Goal: Task Accomplishment & Management: Manage account settings

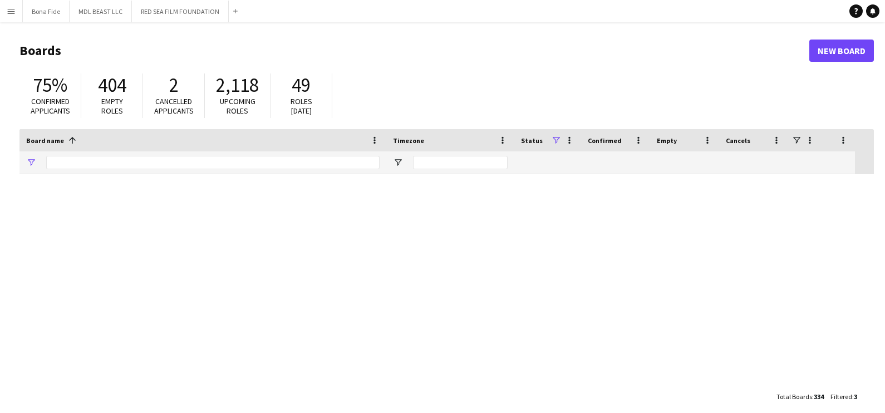
type input "***"
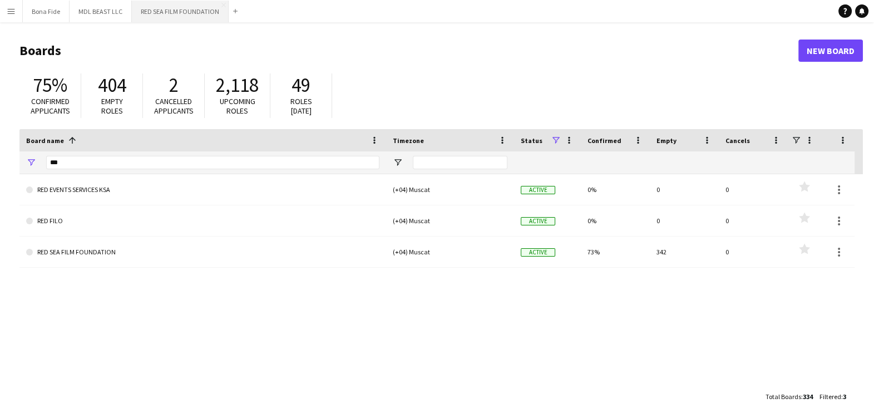
click at [176, 9] on button "RED SEA FILM FOUNDATION Close" at bounding box center [180, 12] width 97 height 22
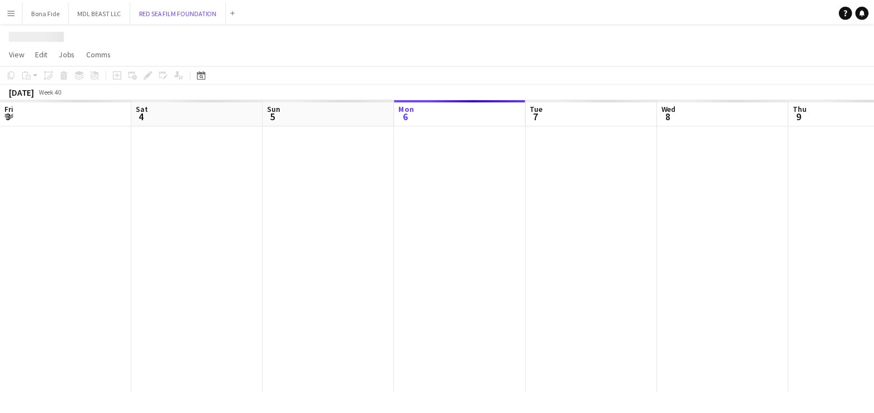
scroll to position [0, 266]
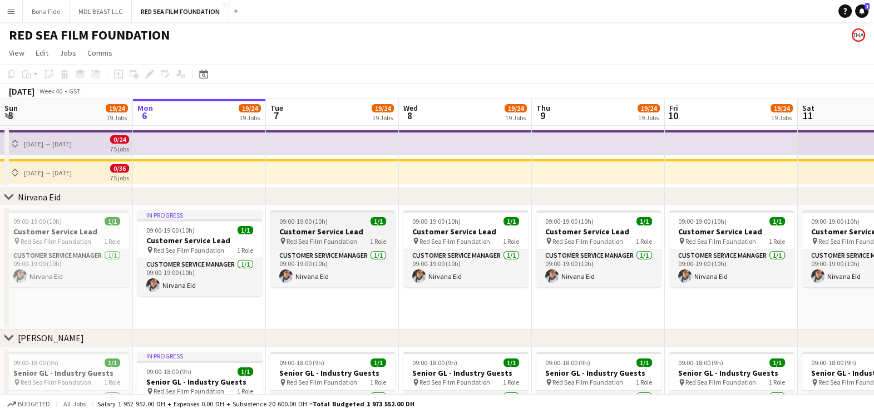
drag, startPoint x: 744, startPoint y: 189, endPoint x: 331, endPoint y: 214, distance: 413.2
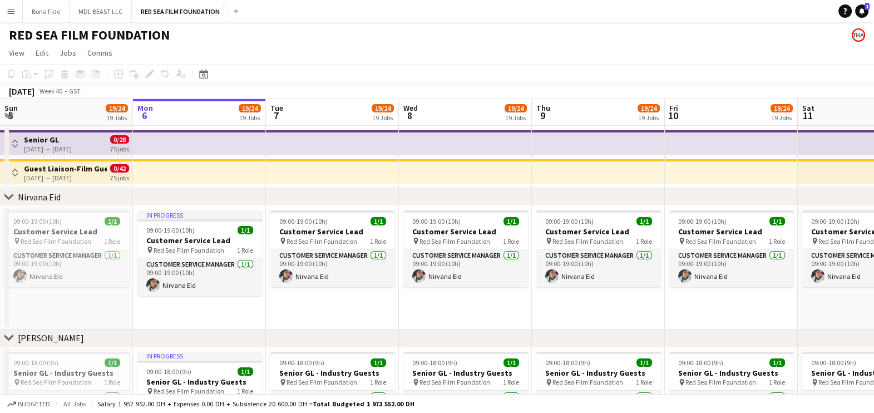
drag, startPoint x: 381, startPoint y: 178, endPoint x: 463, endPoint y: 189, distance: 82.5
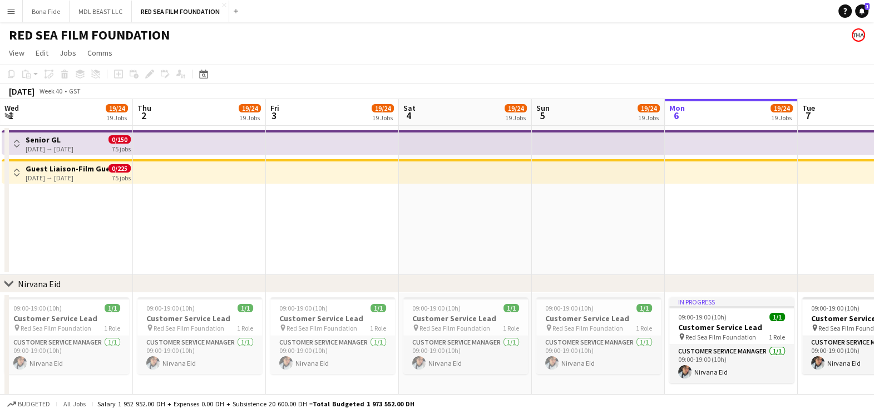
click at [41, 141] on h3 "Senior GL" at bounding box center [50, 140] width 48 height 10
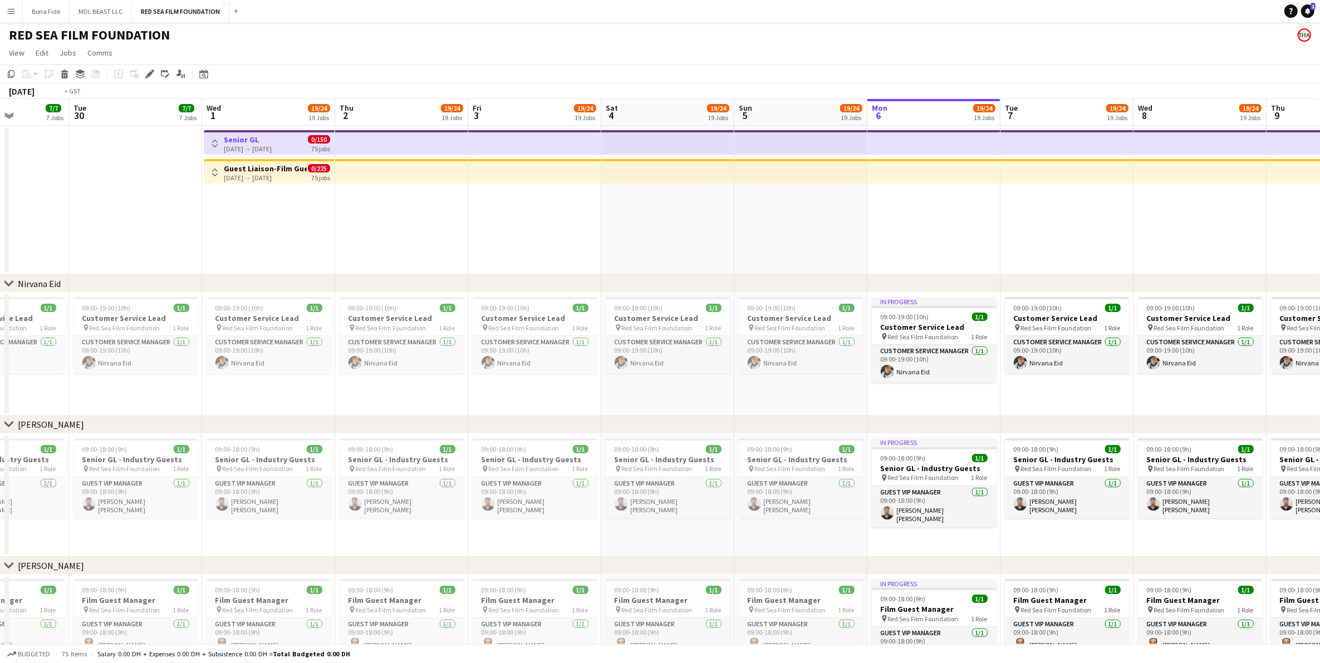
drag, startPoint x: 550, startPoint y: 246, endPoint x: 885, endPoint y: 265, distance: 335.6
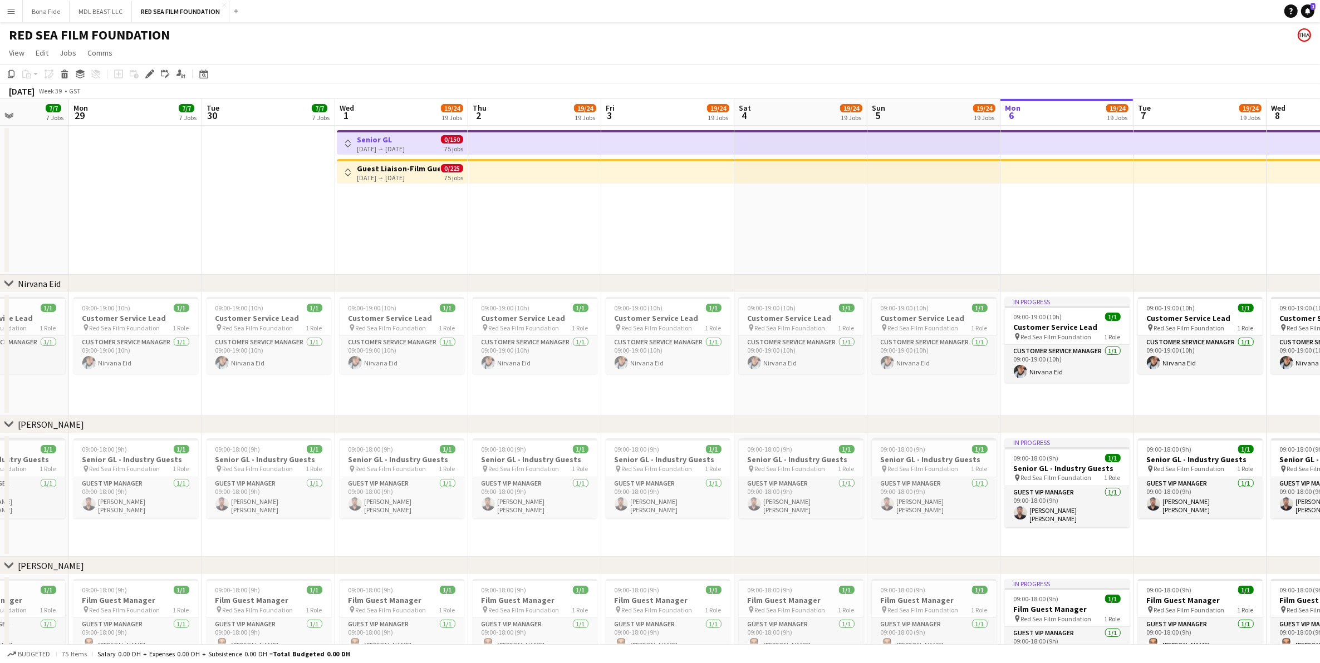
scroll to position [0, 330]
drag, startPoint x: 374, startPoint y: 139, endPoint x: 380, endPoint y: 184, distance: 45.5
click at [376, 141] on h3 "Senior GL" at bounding box center [381, 140] width 48 height 10
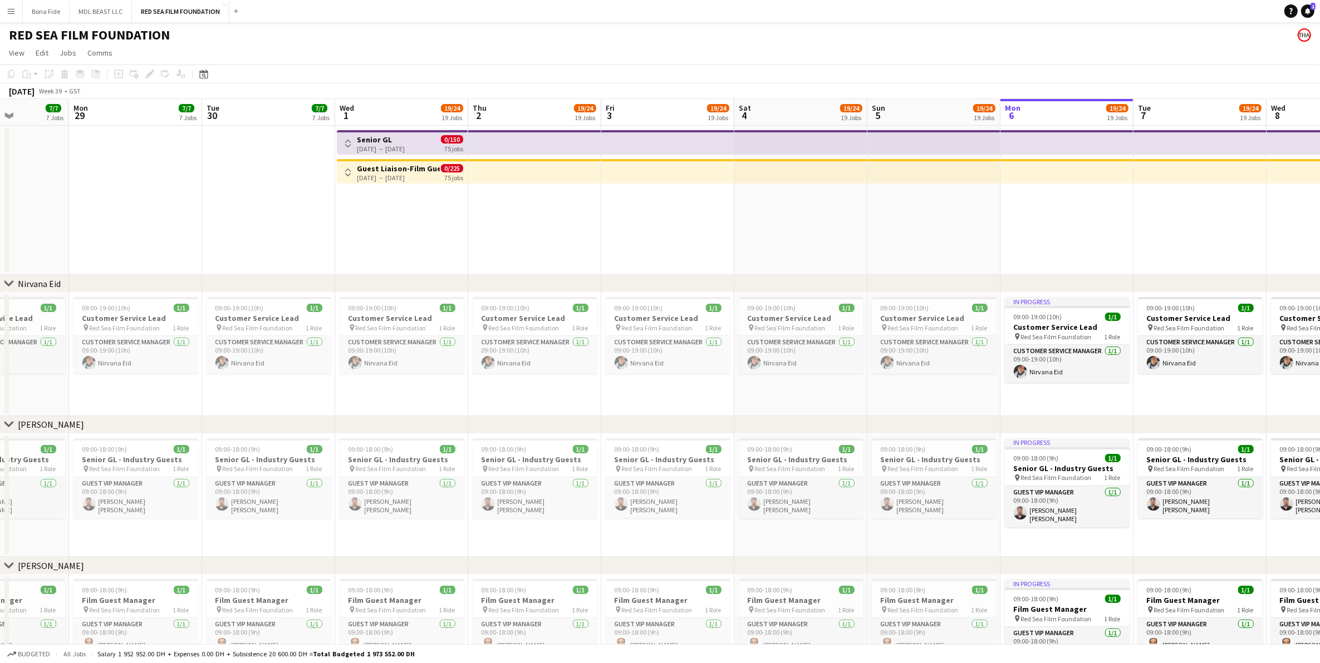
scroll to position [0, 328]
click at [372, 135] on h3 "Senior GL" at bounding box center [382, 140] width 48 height 10
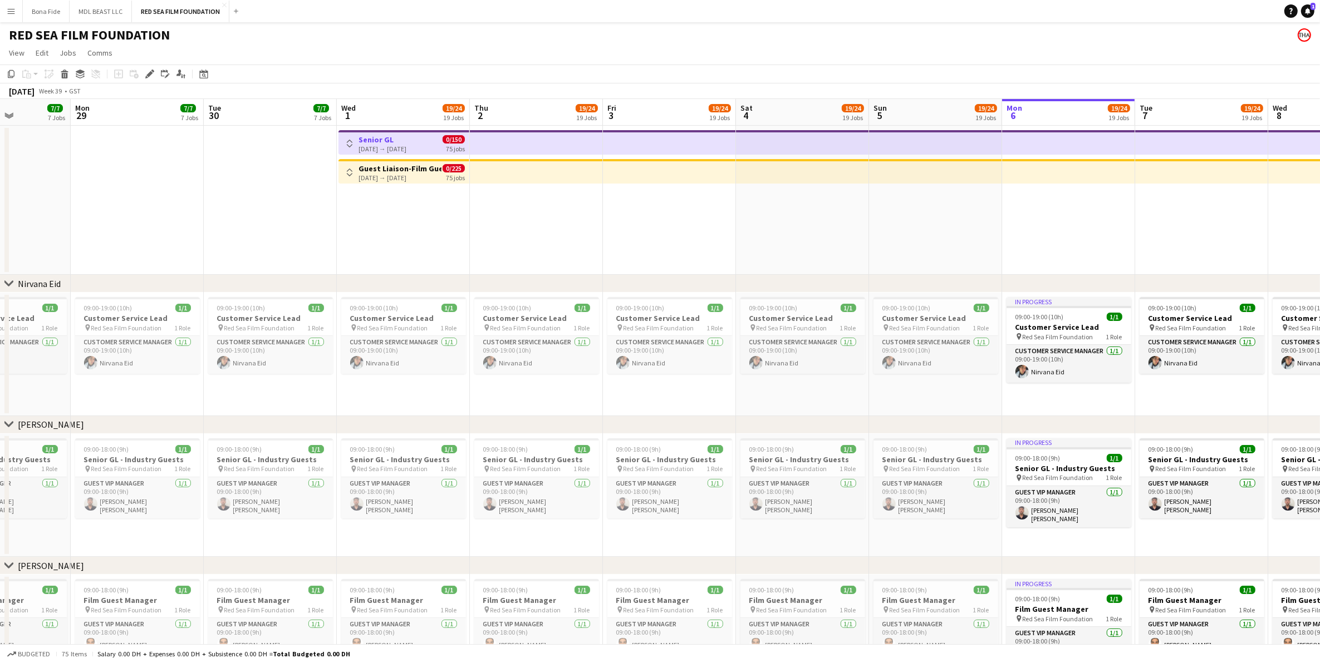
click at [349, 140] on app-icon "Toggle View" at bounding box center [350, 144] width 8 height 8
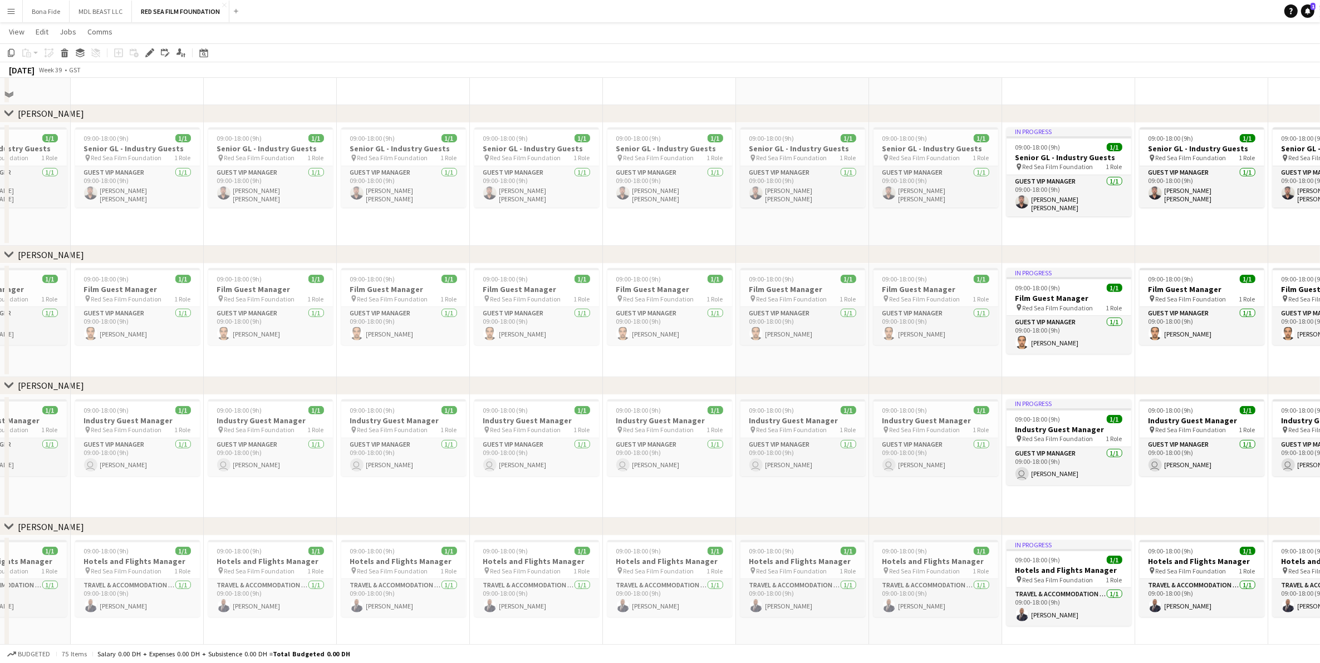
scroll to position [0, 0]
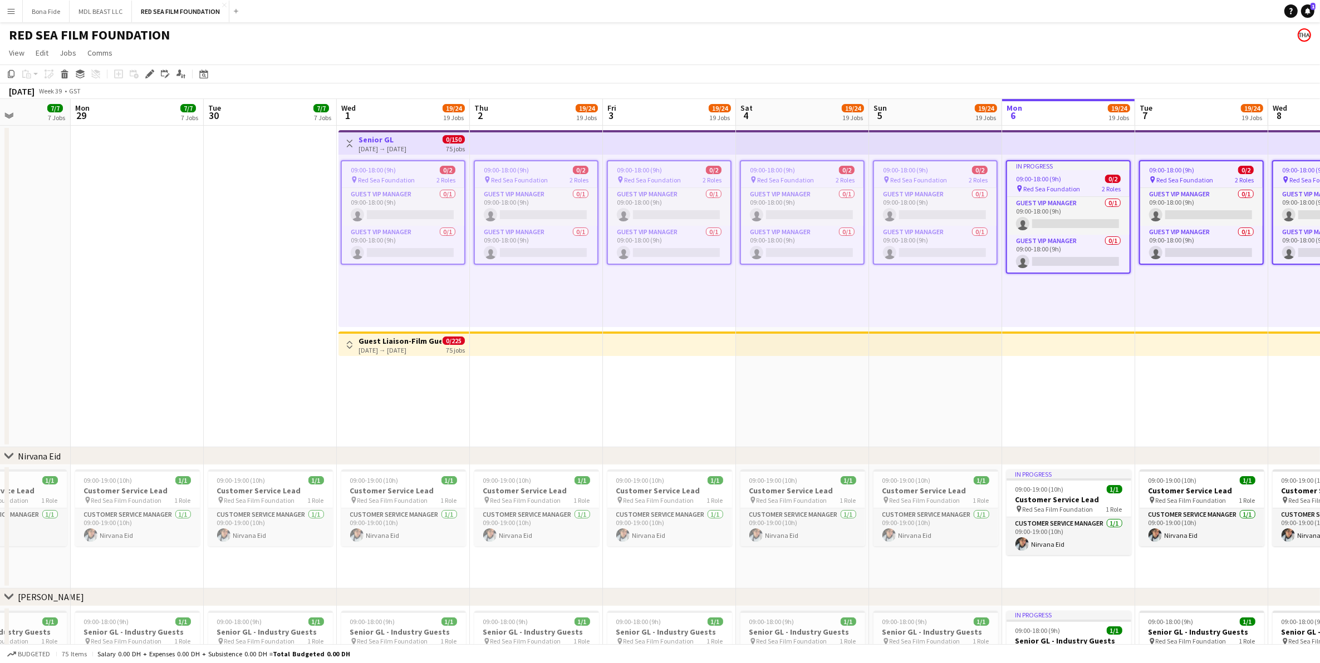
click at [391, 342] on h3 "Guest Liaison-Film Guests" at bounding box center [399, 341] width 83 height 10
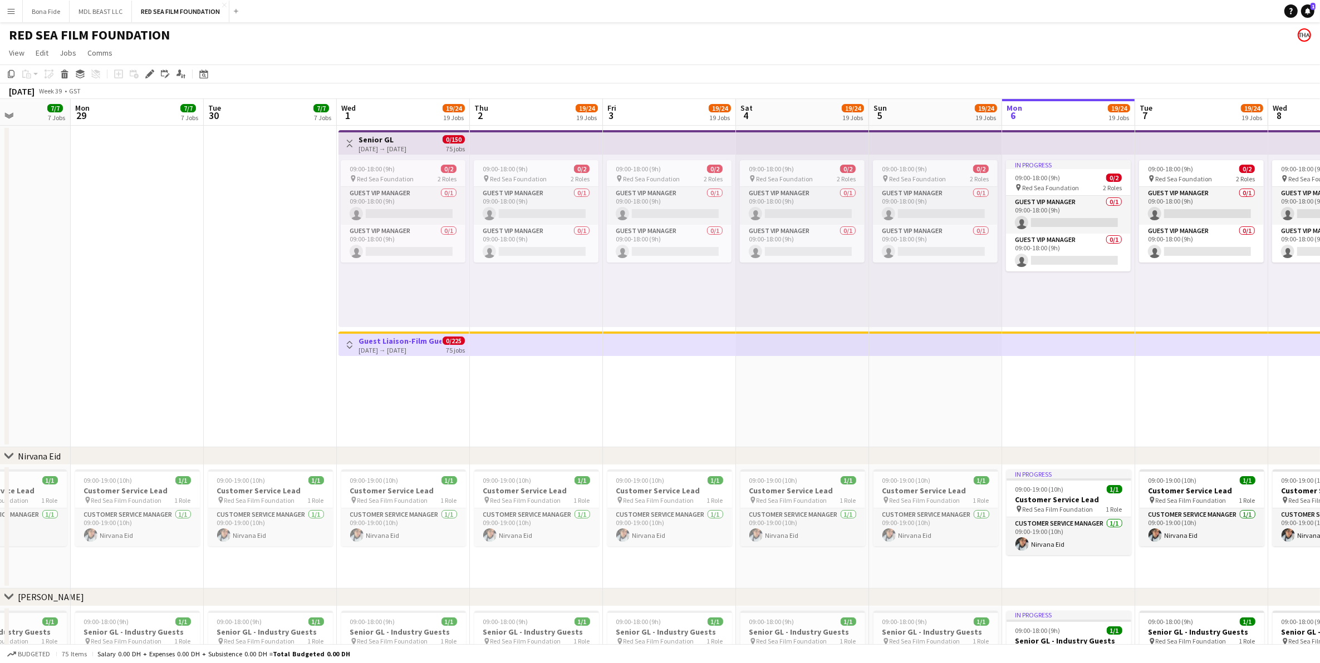
click at [354, 346] on button "Toggle View" at bounding box center [349, 344] width 13 height 13
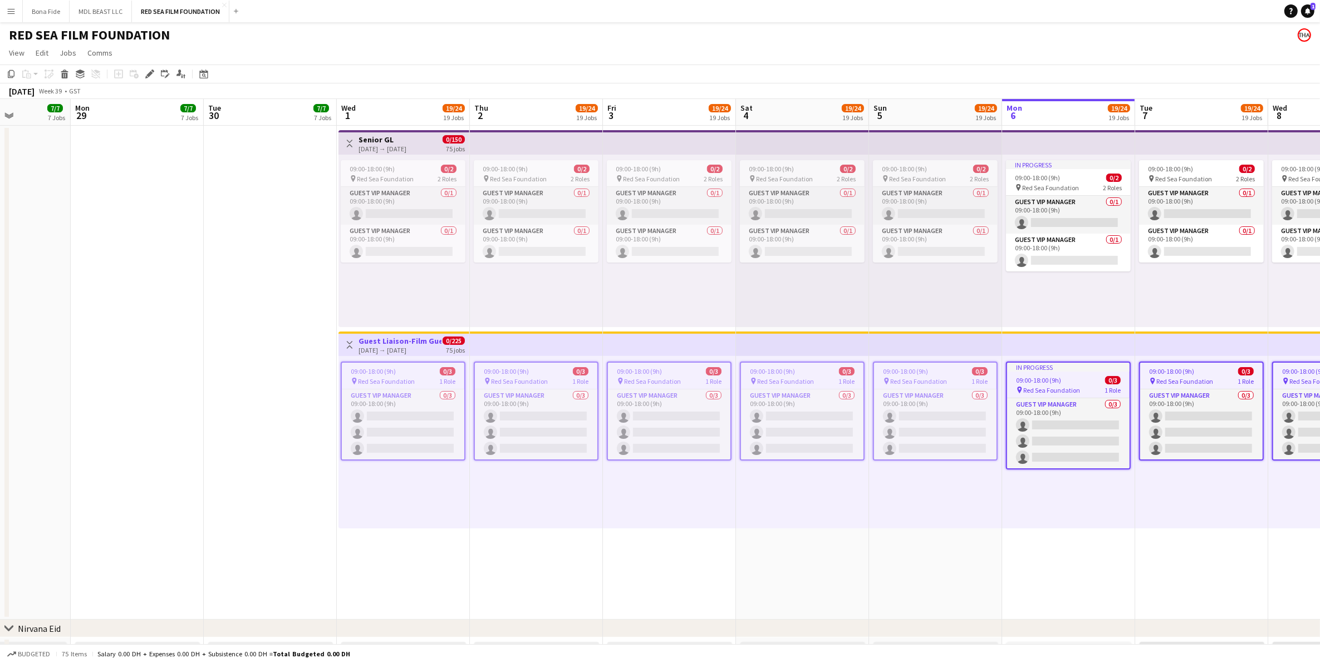
click at [394, 377] on span "Red Sea Foundation" at bounding box center [386, 381] width 57 height 8
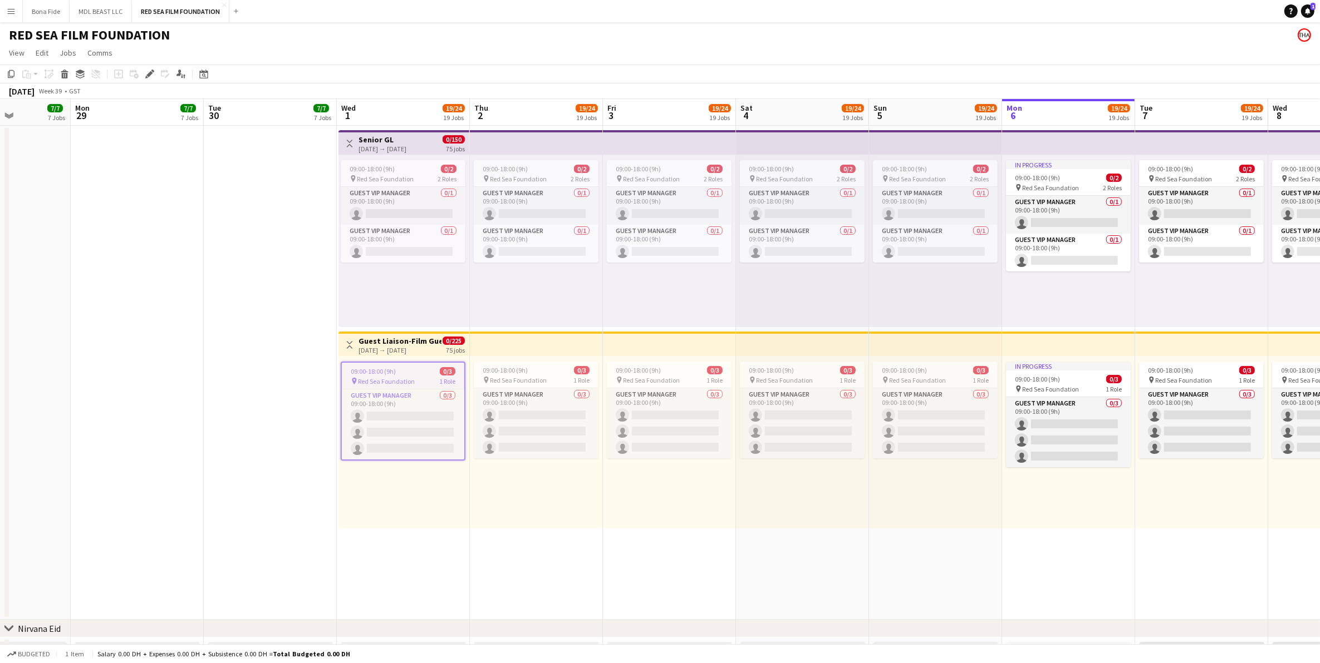
click at [391, 343] on h3 "Guest Liaison-Film Guests" at bounding box center [399, 341] width 83 height 10
click at [377, 338] on h3 "Guest Liaison-Film Guests" at bounding box center [399, 341] width 83 height 10
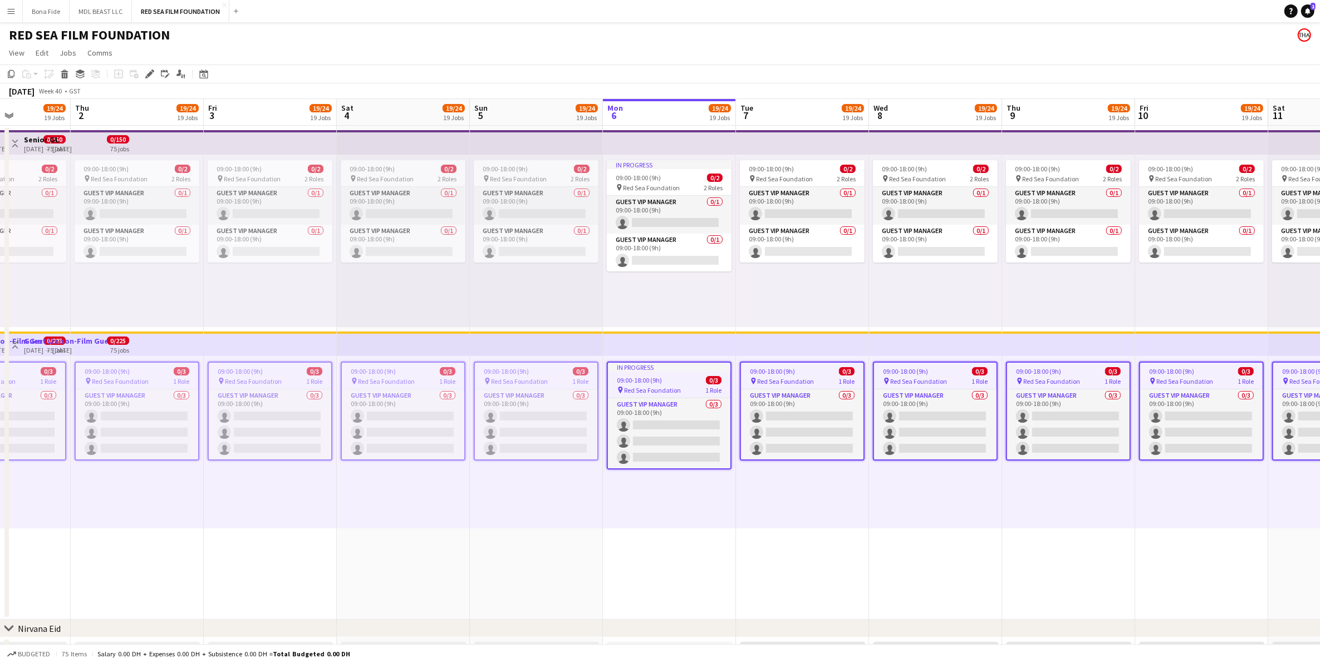
drag, startPoint x: 803, startPoint y: 500, endPoint x: 330, endPoint y: 450, distance: 476.3
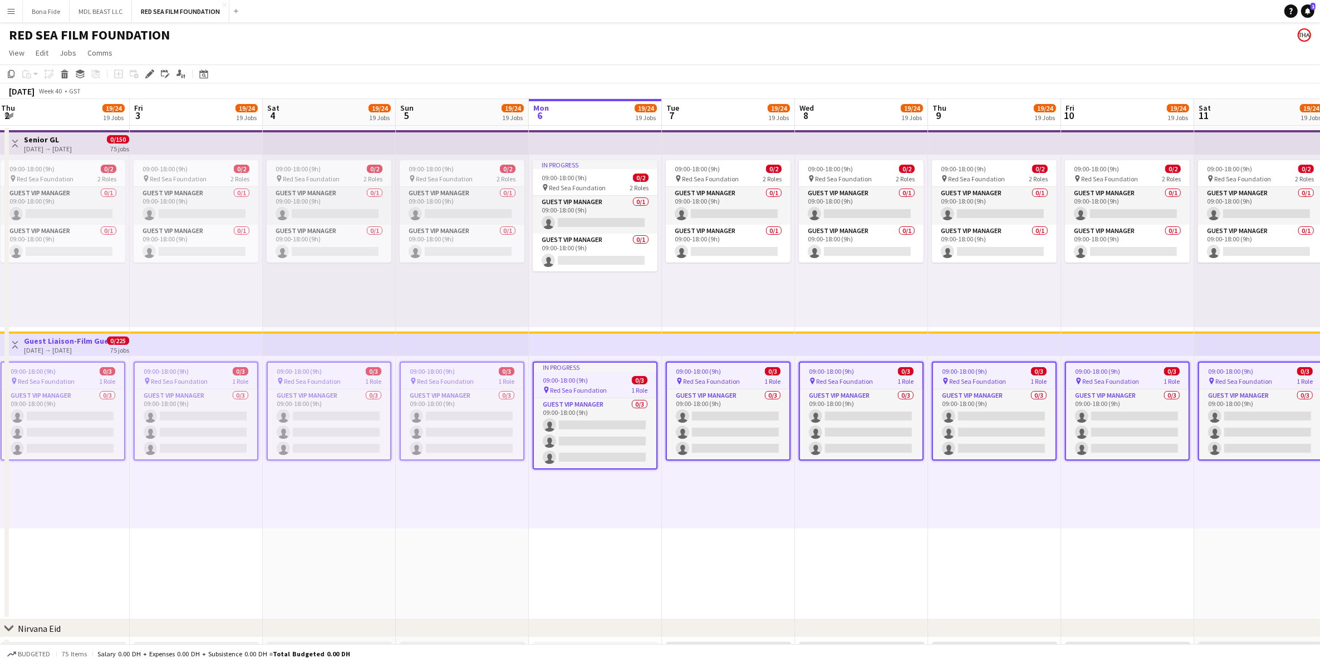
drag, startPoint x: 725, startPoint y: 525, endPoint x: 726, endPoint y: 496, distance: 29.0
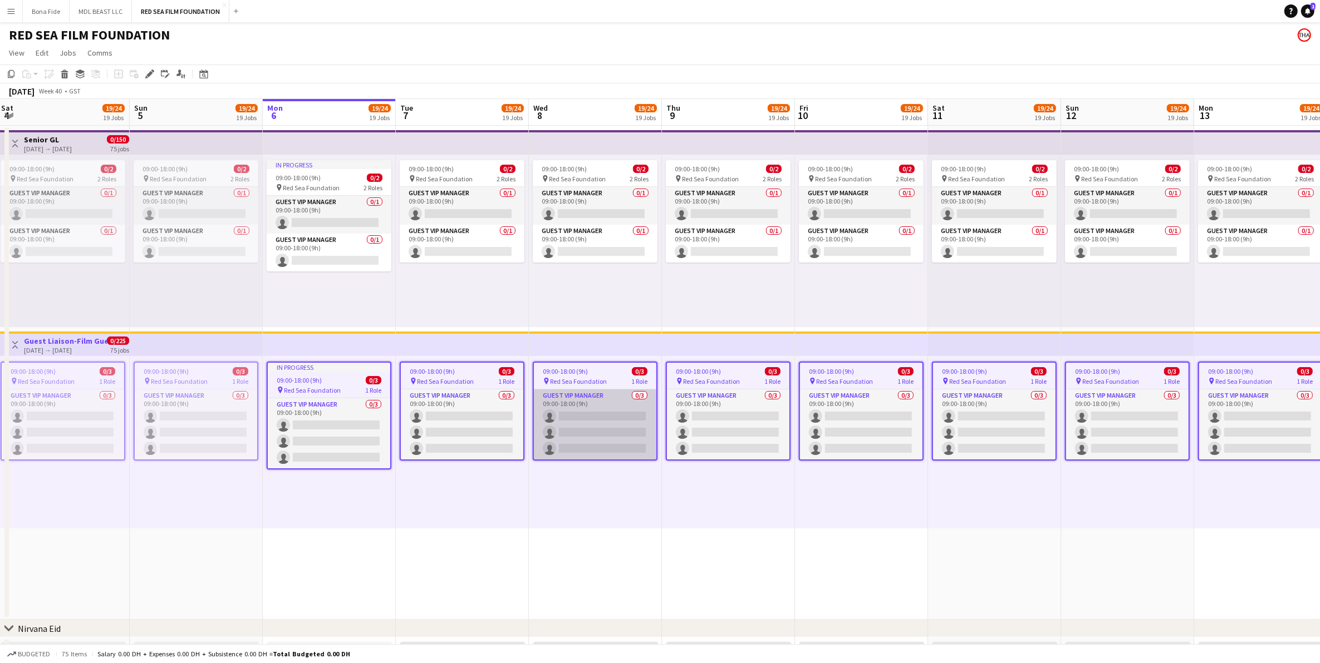
scroll to position [0, 393]
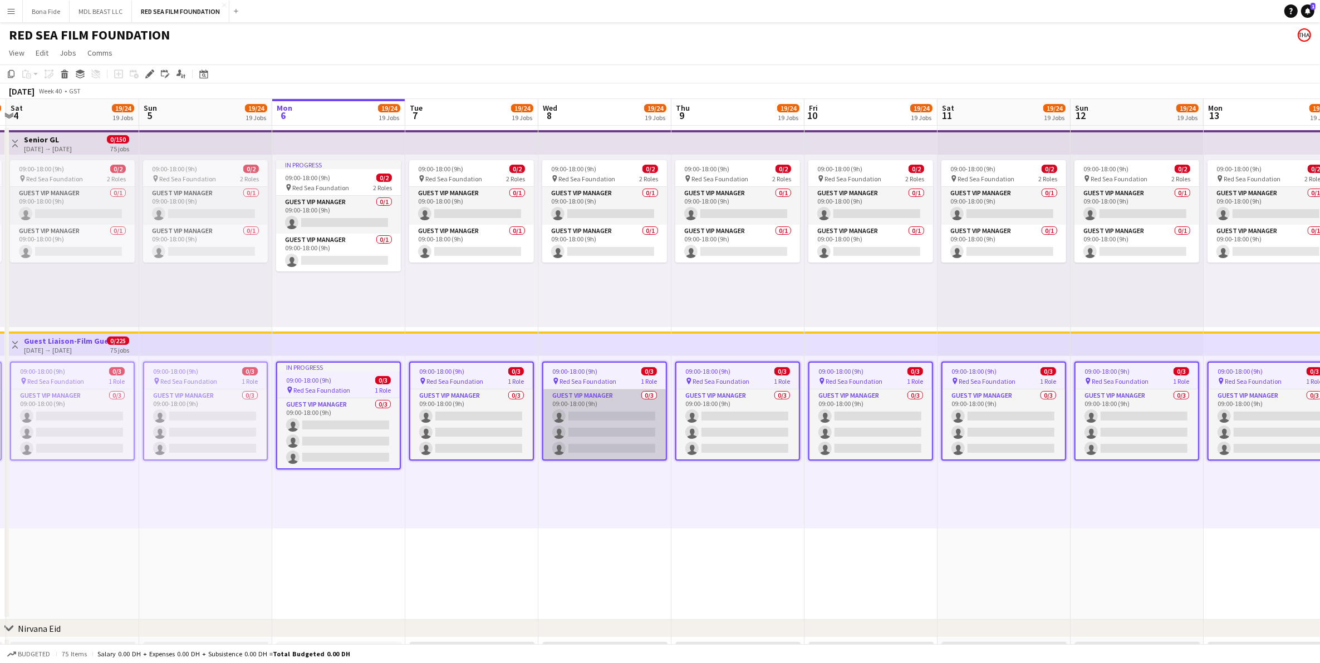
drag, startPoint x: 652, startPoint y: 422, endPoint x: 619, endPoint y: 432, distance: 35.0
click at [652, 412] on app-card-role "Guest VIP Manager 0/3 09:00-18:00 (9h) single-neutral-actions single-neutral-ac…" at bounding box center [604, 425] width 122 height 70
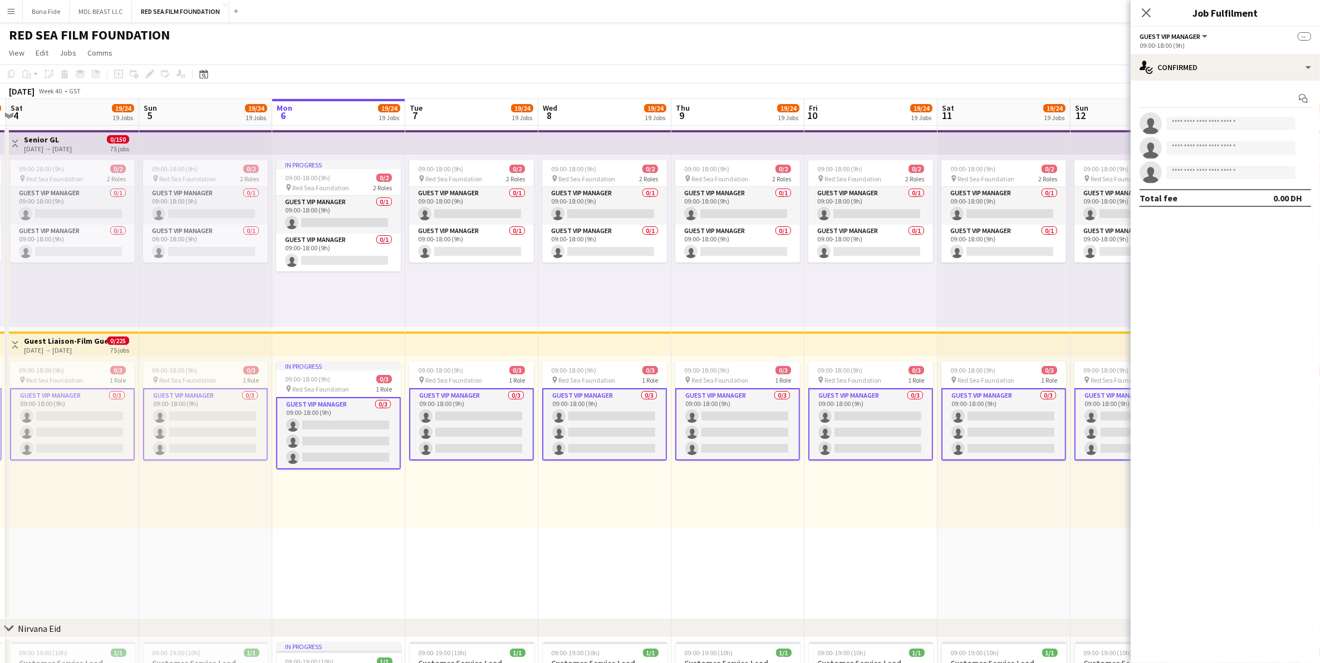
click at [619, 412] on app-card-role "Guest VIP Manager 0/3 09:00-18:00 (9h) single-neutral-actions single-neutral-ac…" at bounding box center [604, 425] width 125 height 72
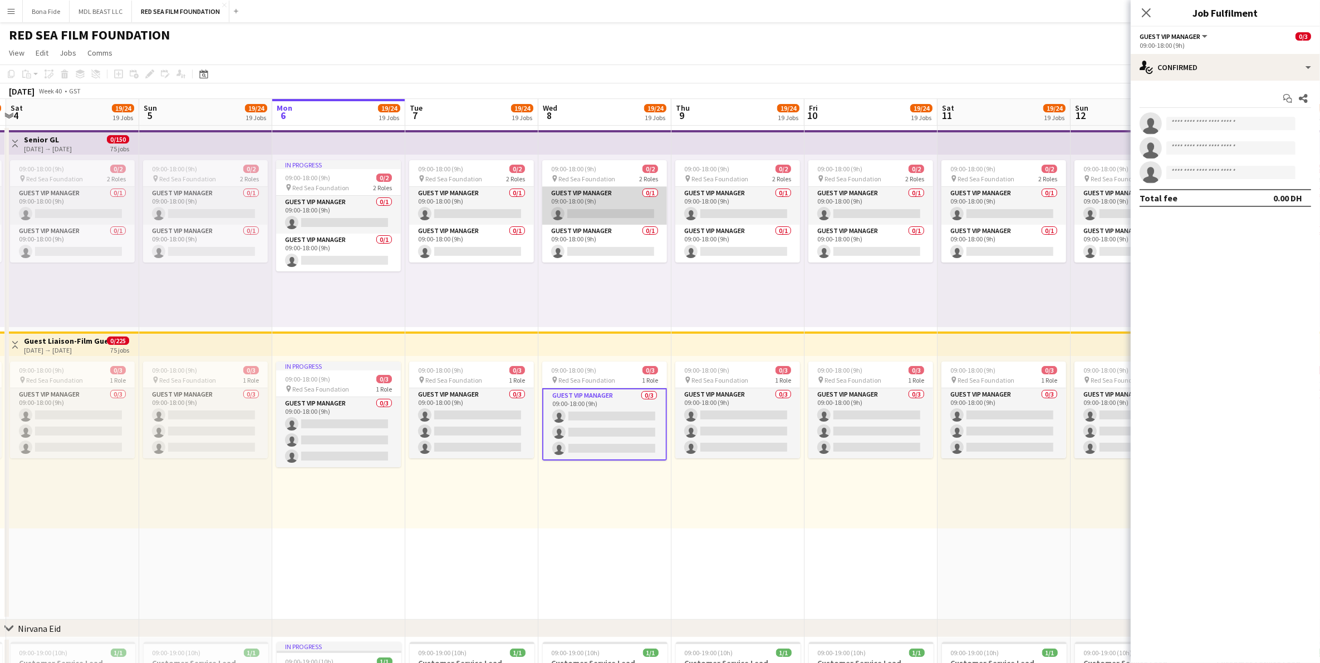
click at [586, 226] on app-card-role "Guest VIP Manager 0/1 09:00-18:00 (9h) single-neutral-actions" at bounding box center [604, 244] width 125 height 38
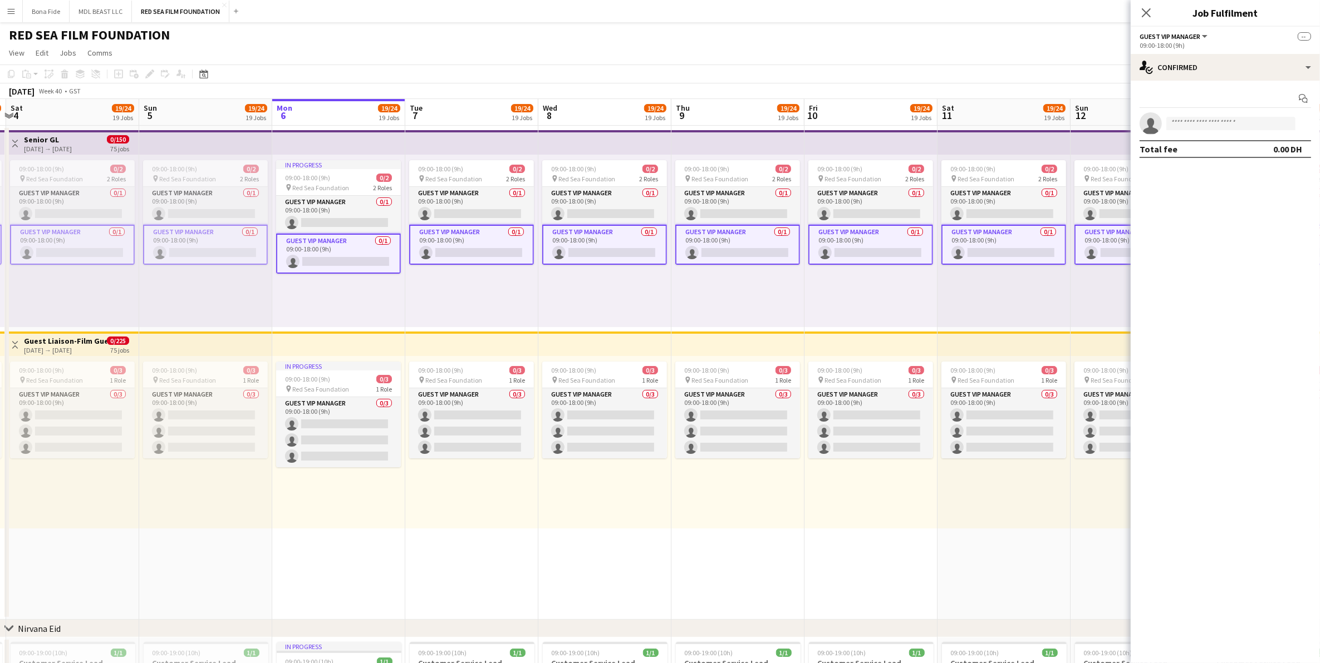
click at [616, 243] on app-card-role "Guest VIP Manager 0/1 09:00-18:00 (9h) single-neutral-actions" at bounding box center [604, 245] width 125 height 40
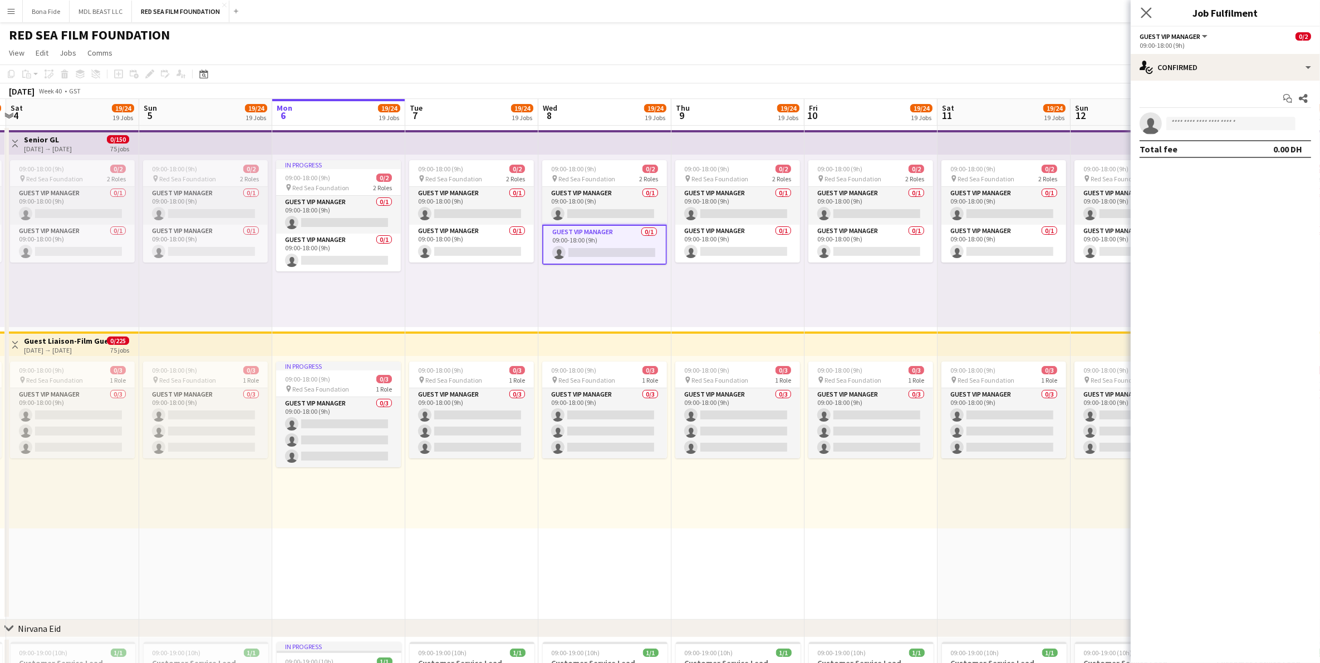
click at [884, 9] on app-icon "Close pop-in" at bounding box center [1146, 13] width 16 height 16
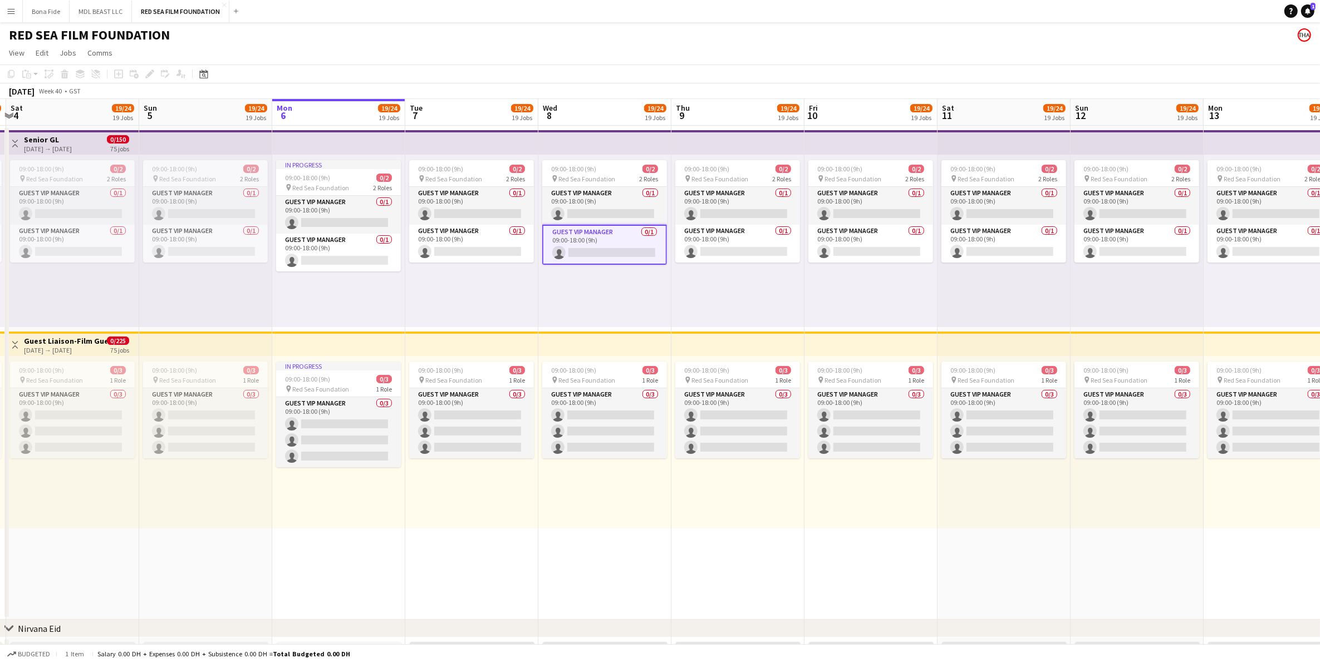
drag, startPoint x: 224, startPoint y: 497, endPoint x: 945, endPoint y: 627, distance: 732.5
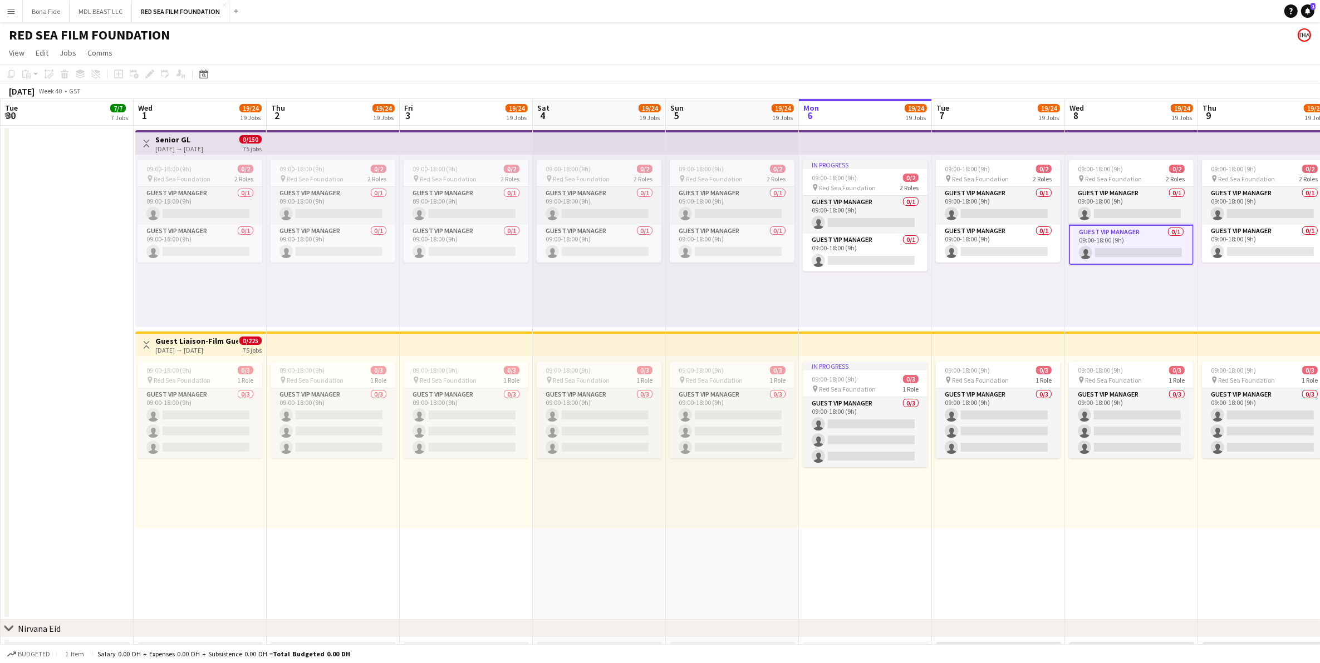
scroll to position [0, 354]
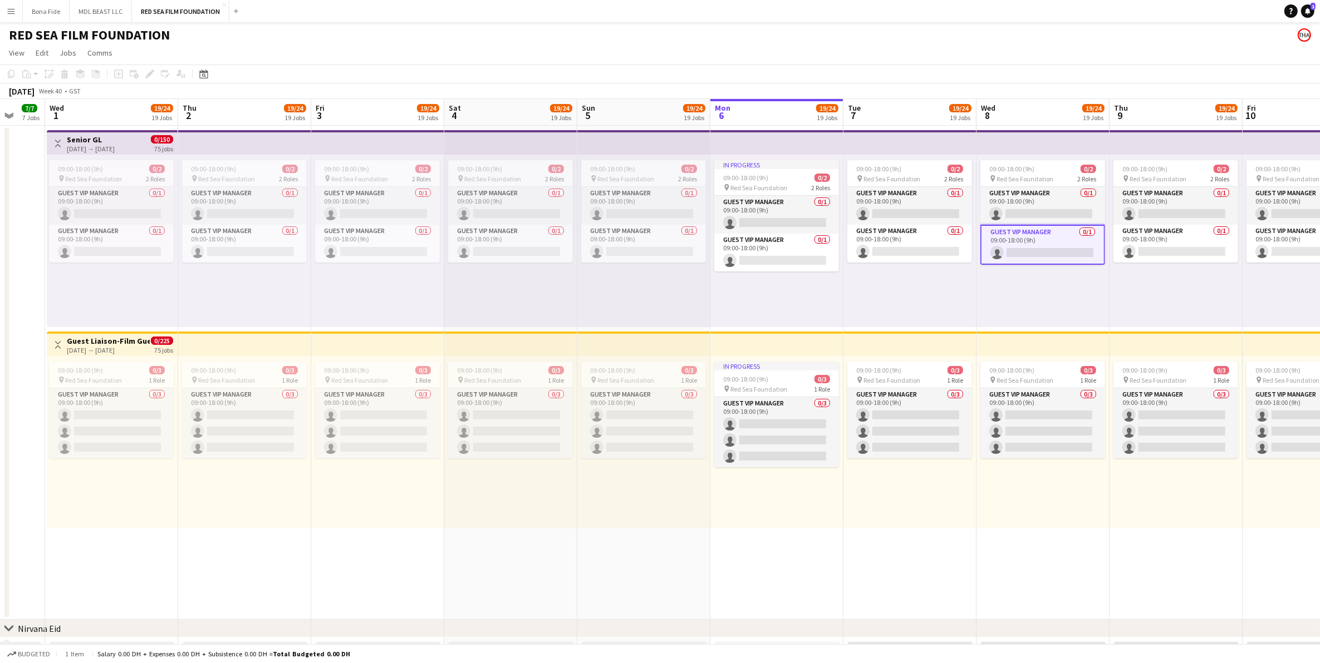
drag, startPoint x: 776, startPoint y: 624, endPoint x: 801, endPoint y: 626, distance: 25.1
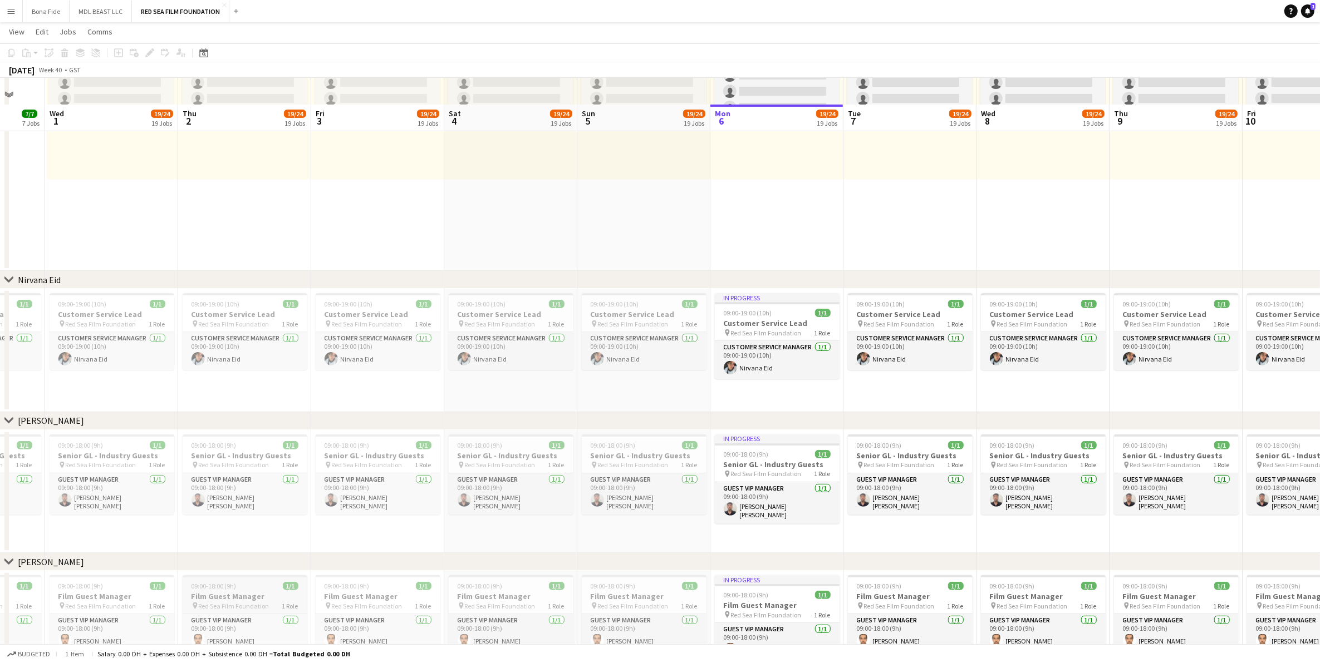
scroll to position [626, 0]
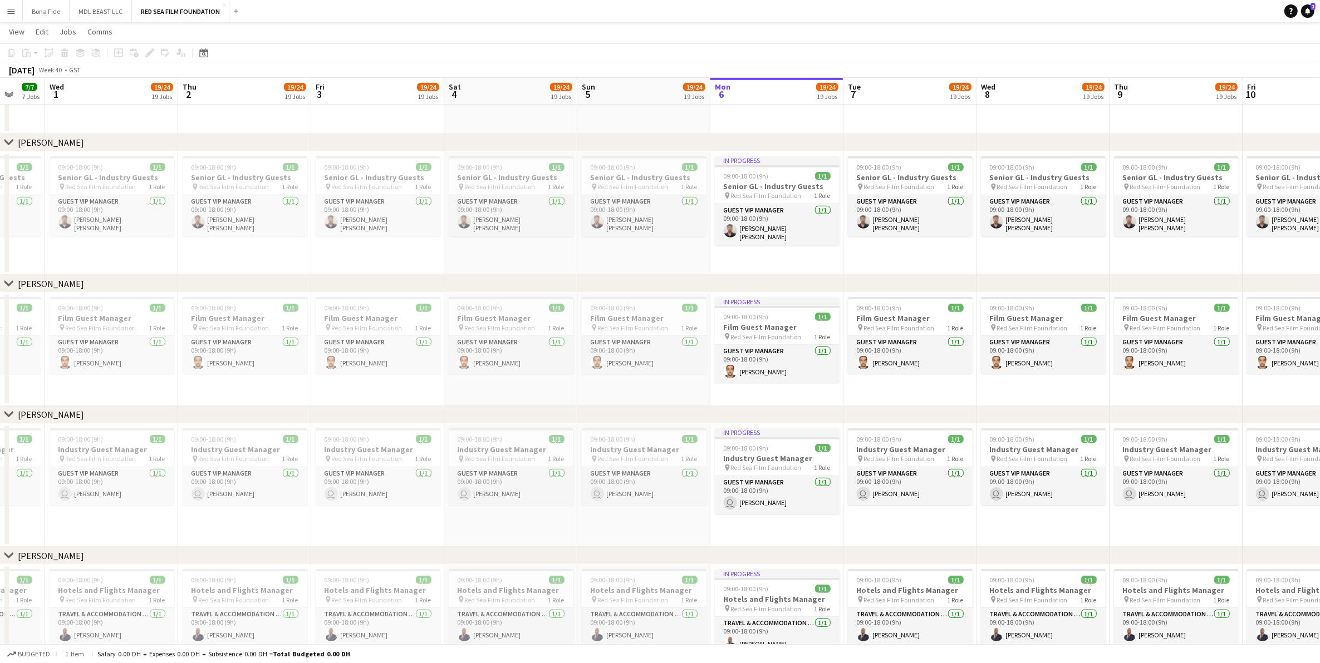
click at [16, 22] on app-page-menu "View Day view expanded Day view collapsed Month view Date picker Jump to [DATE]…" at bounding box center [660, 32] width 1320 height 21
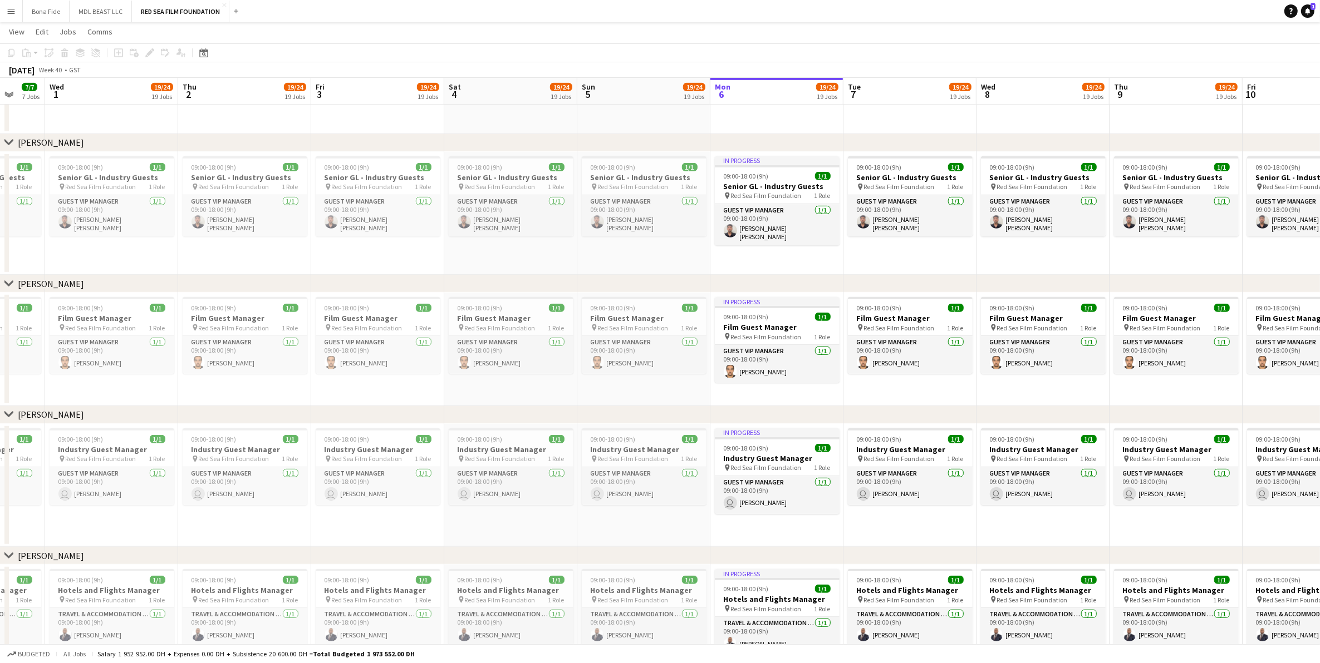
click at [12, 12] on app-icon "Menu" at bounding box center [11, 11] width 9 height 9
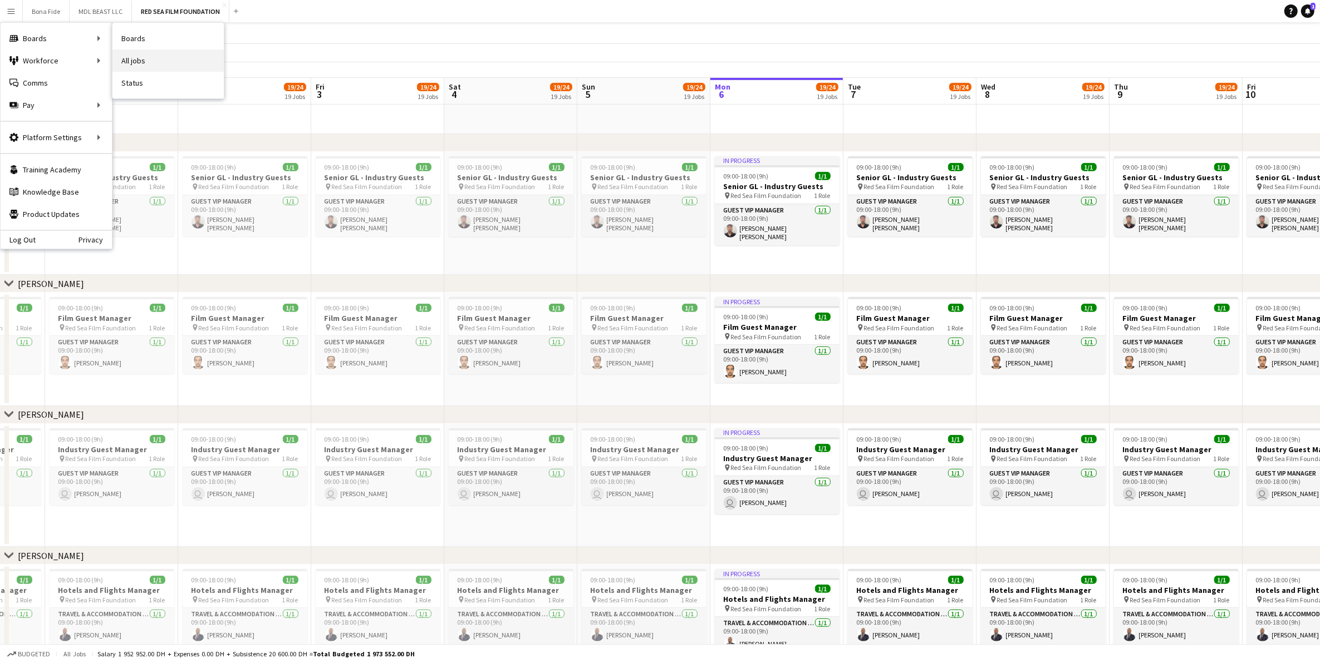
click at [143, 56] on link "All jobs" at bounding box center [167, 61] width 111 height 22
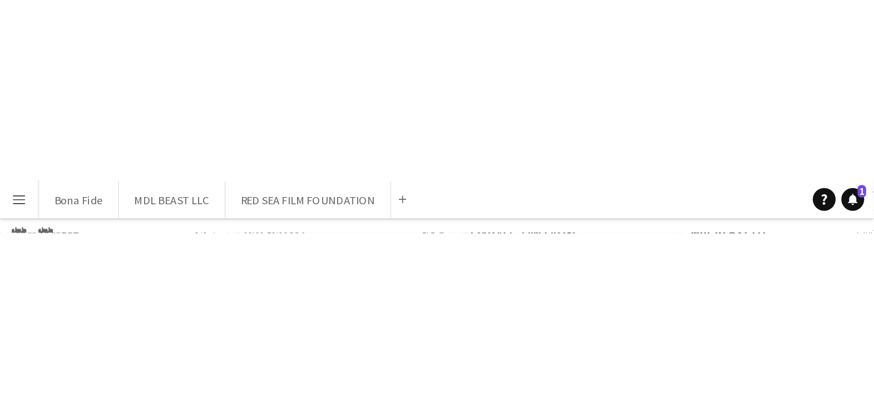
scroll to position [0, 265]
